Goal: Task Accomplishment & Management: Use online tool/utility

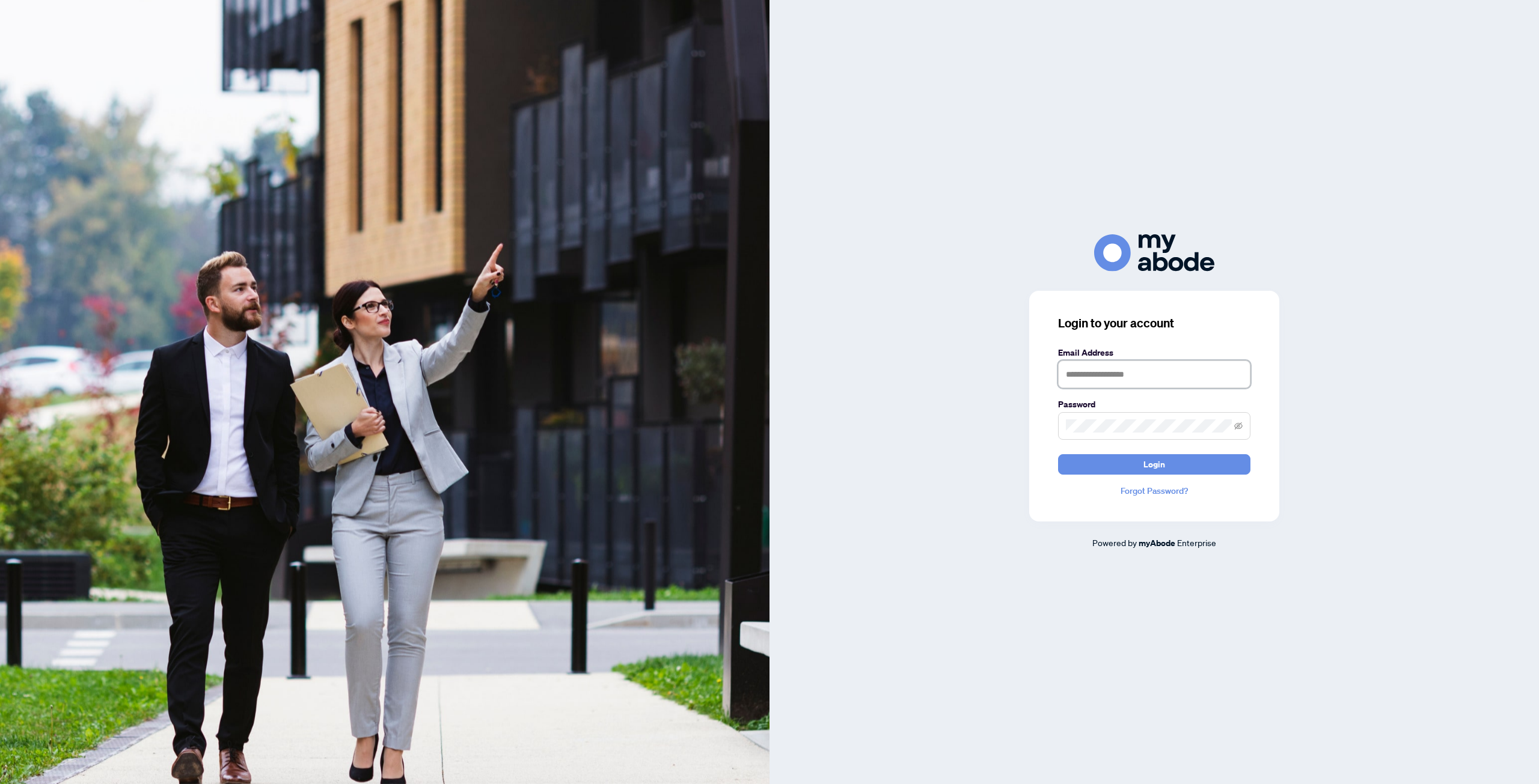
click at [1107, 380] on input "text" at bounding box center [1153, 374] width 192 height 28
type input "**********"
click at [1124, 464] on button "Login" at bounding box center [1153, 464] width 192 height 21
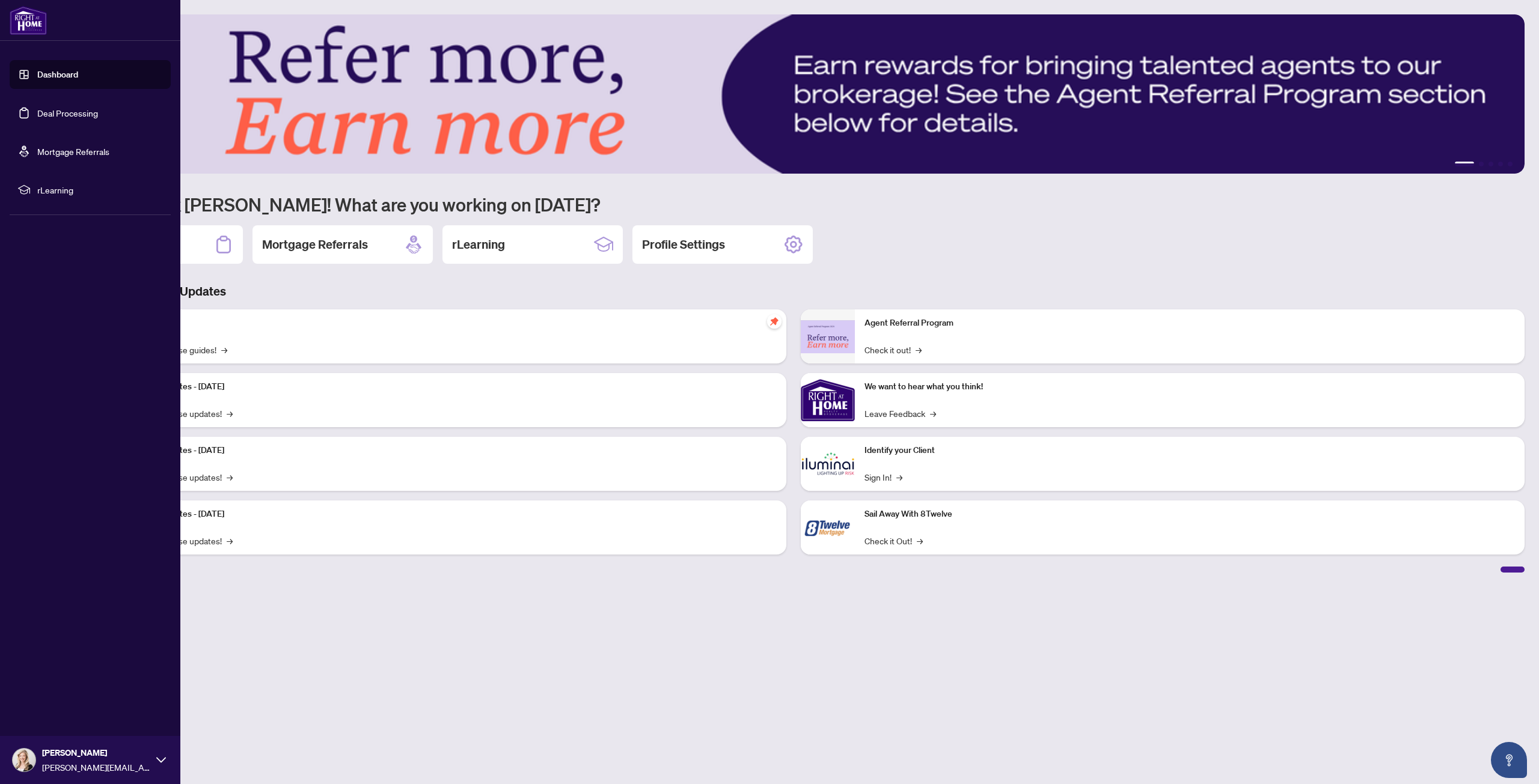
click at [41, 115] on link "Deal Processing" at bounding box center [67, 113] width 60 height 11
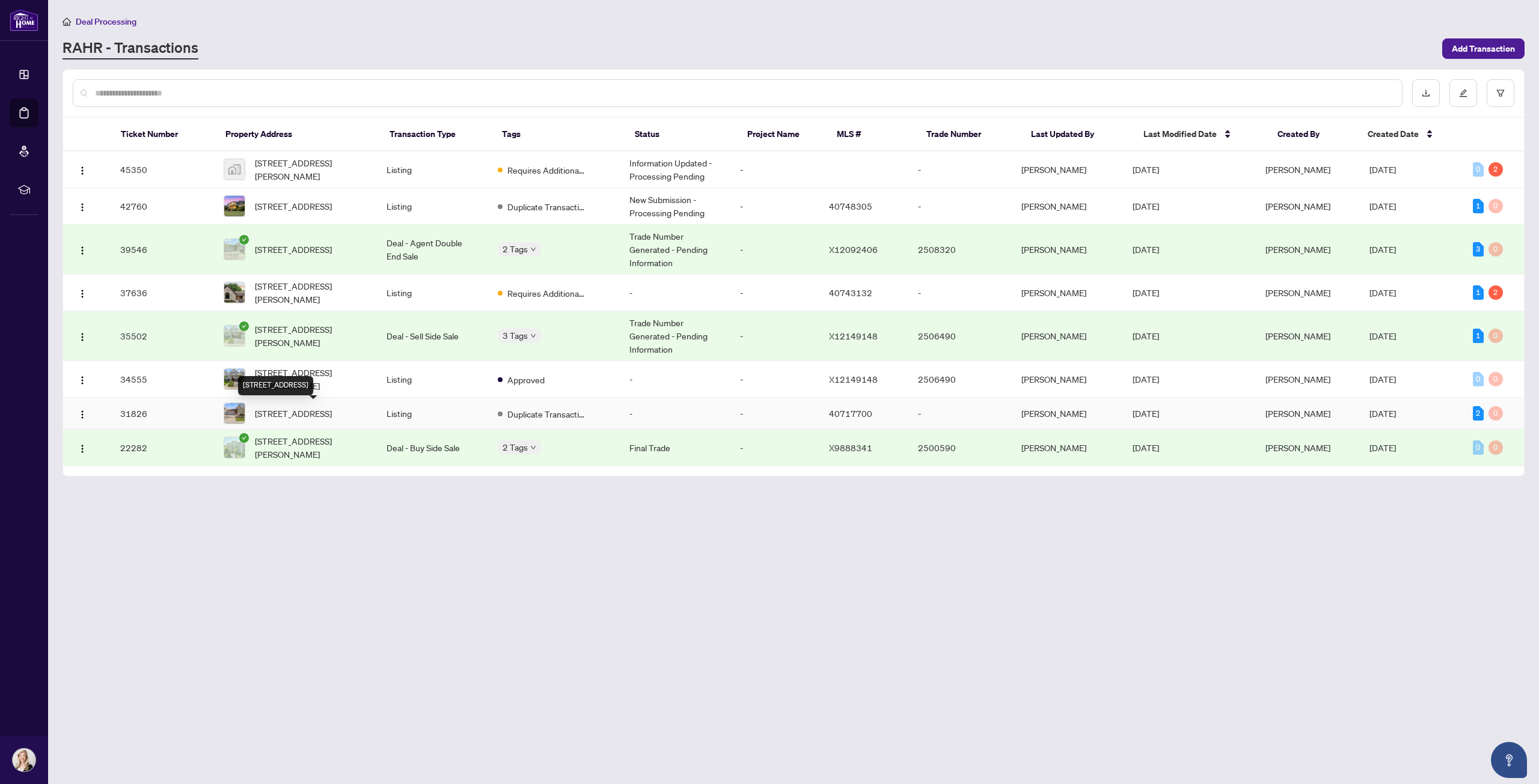
click at [318, 415] on span "[STREET_ADDRESS]" at bounding box center [293, 413] width 77 height 13
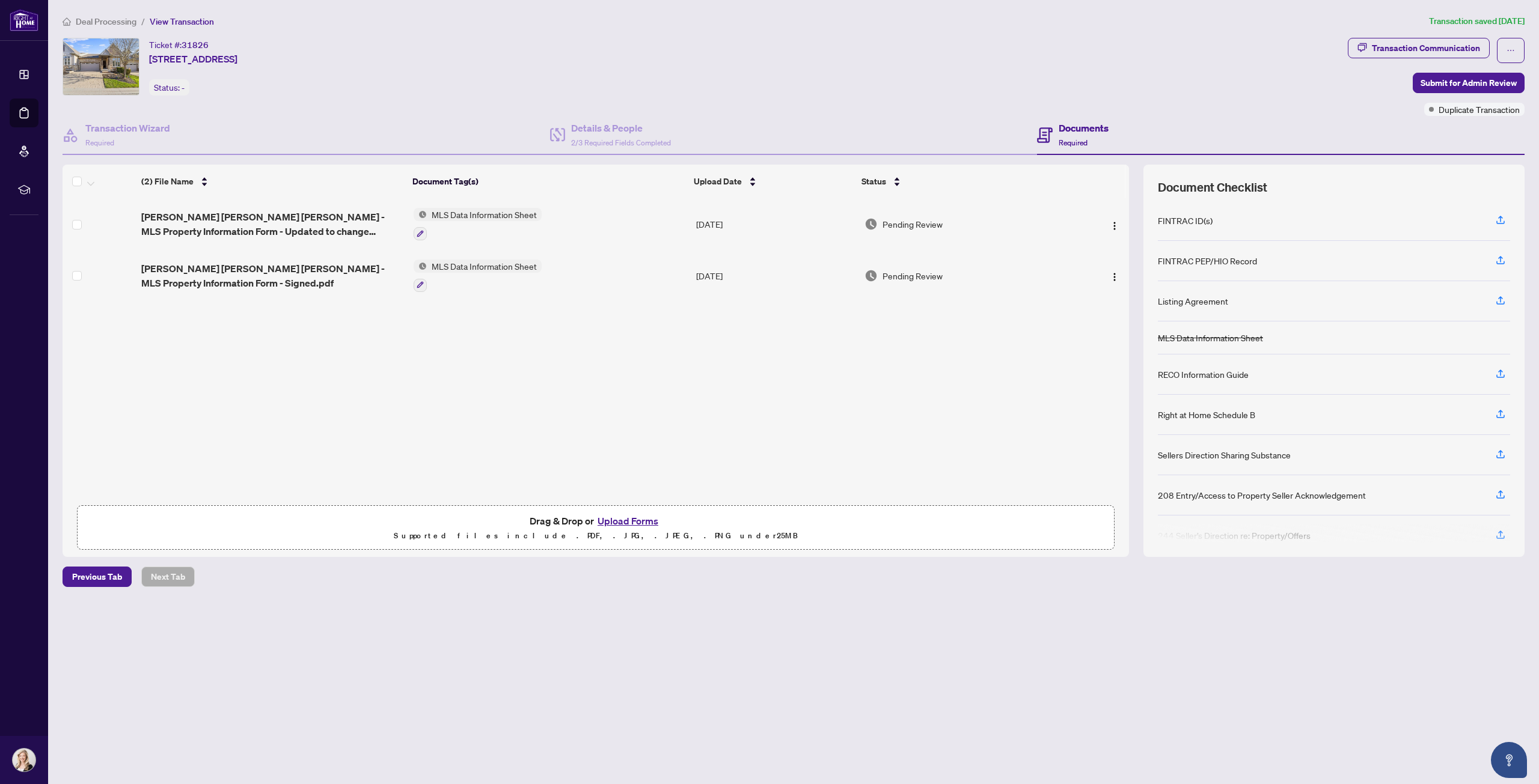
click at [119, 21] on span "Deal Processing" at bounding box center [106, 21] width 60 height 11
